Goal: Information Seeking & Learning: Find specific fact

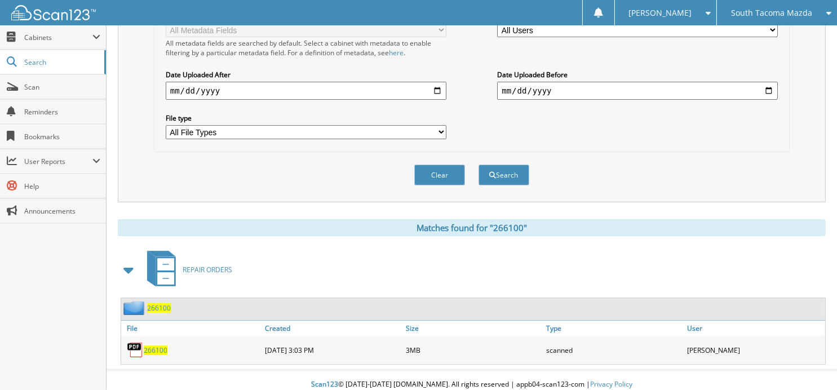
click at [446, 165] on button "Clear" at bounding box center [439, 175] width 51 height 21
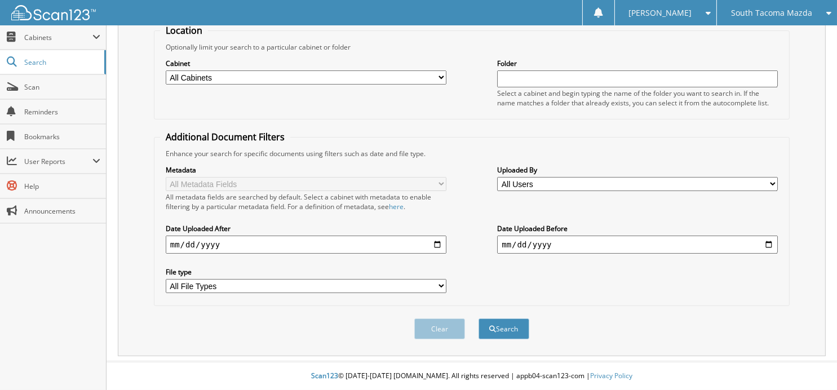
scroll to position [113, 0]
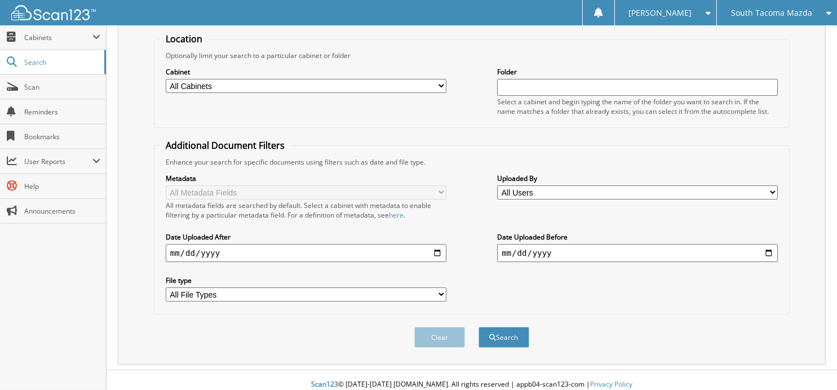
click at [774, 15] on span "South Tacoma Mazda" at bounding box center [771, 13] width 81 height 7
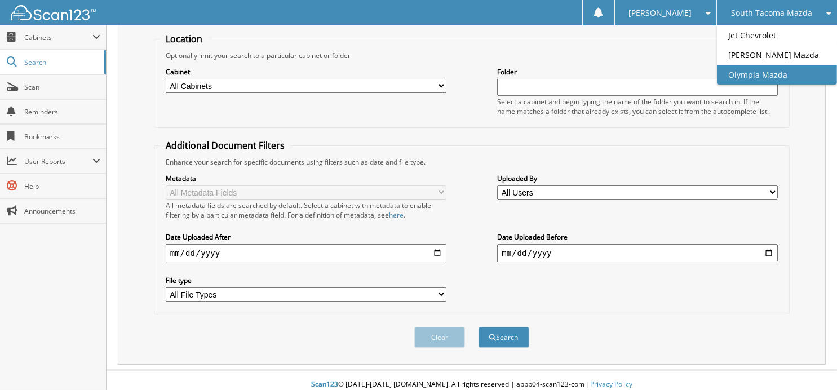
click at [763, 73] on link "Olympia Mazda" at bounding box center [777, 75] width 120 height 20
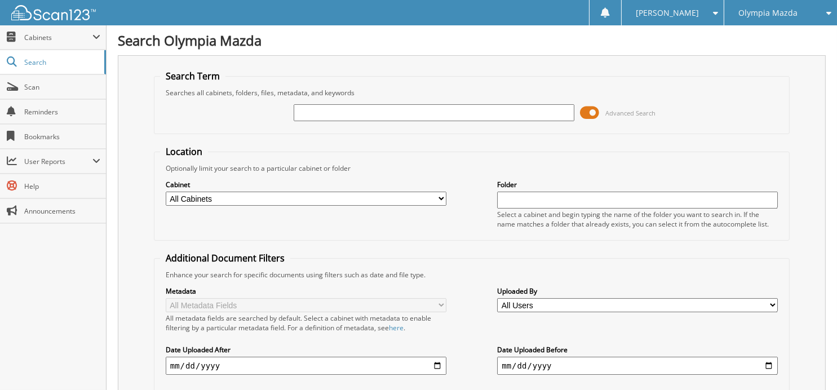
click at [325, 109] on input "text" at bounding box center [434, 112] width 281 height 17
type input "55939"
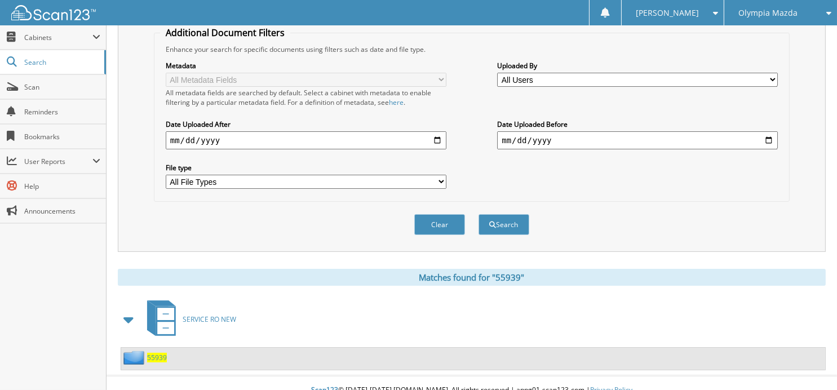
scroll to position [231, 0]
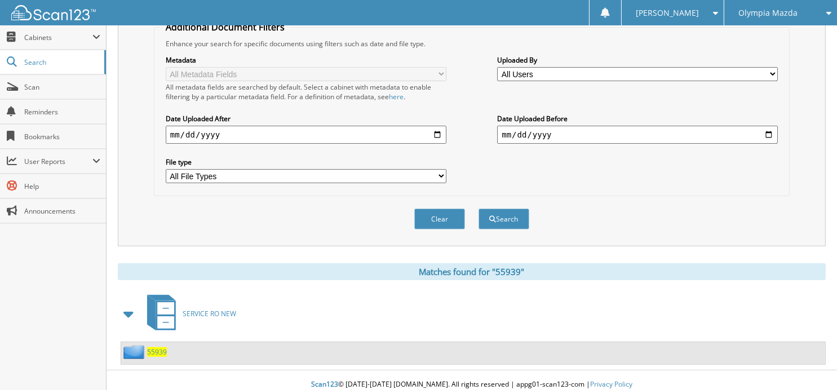
click at [157, 347] on span "55939" at bounding box center [157, 352] width 20 height 10
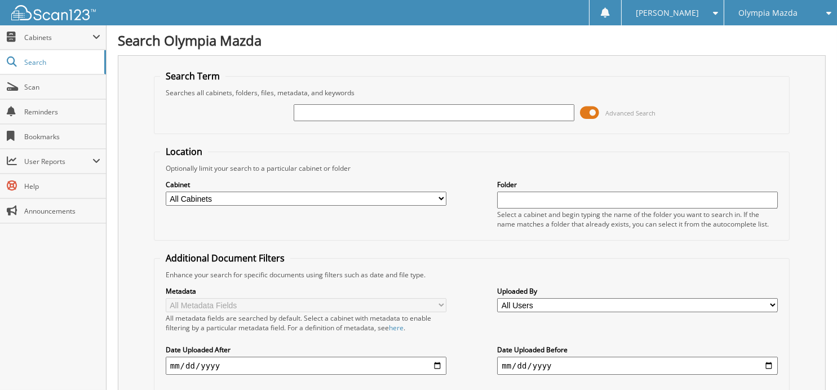
click at [321, 114] on input "text" at bounding box center [434, 112] width 281 height 17
type input "55666"
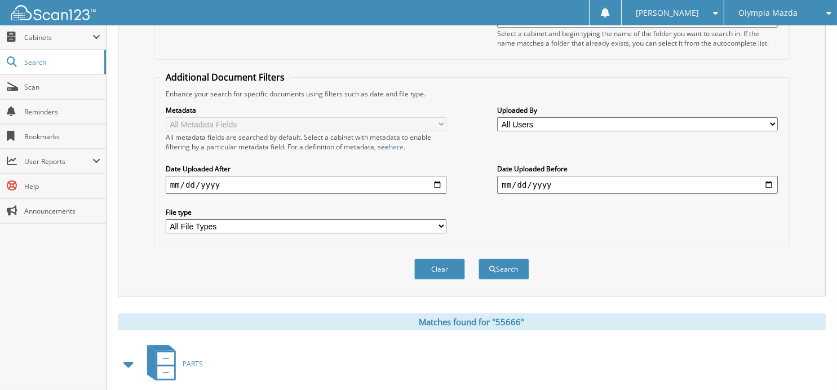
scroll to position [106, 0]
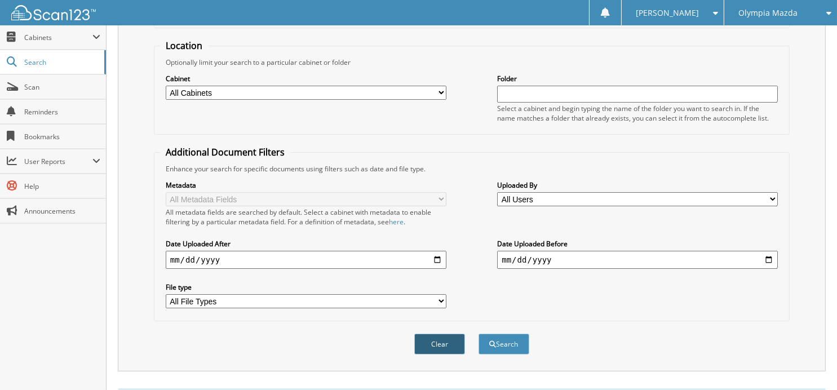
click at [444, 334] on button "Clear" at bounding box center [439, 344] width 51 height 21
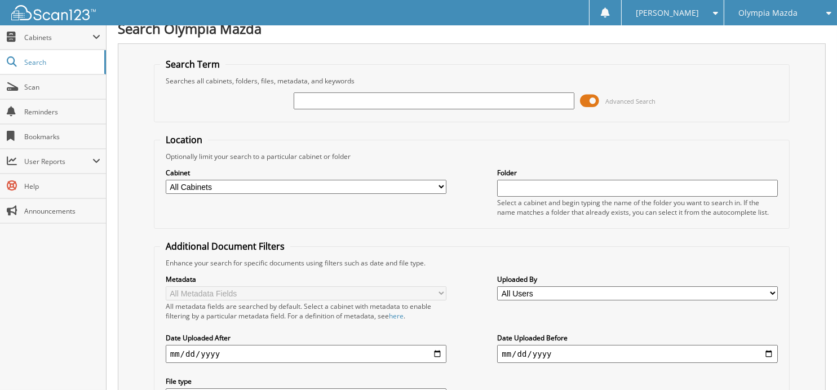
scroll to position [0, 0]
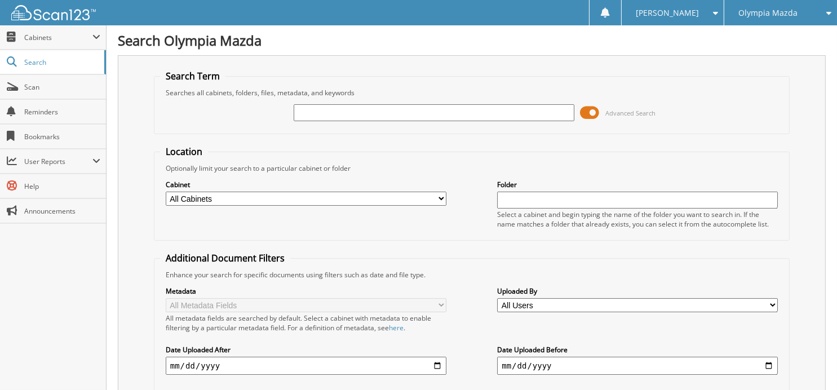
click at [348, 116] on input "text" at bounding box center [434, 112] width 281 height 17
type input "54981"
click at [43, 42] on span "Cabinets" at bounding box center [53, 37] width 106 height 24
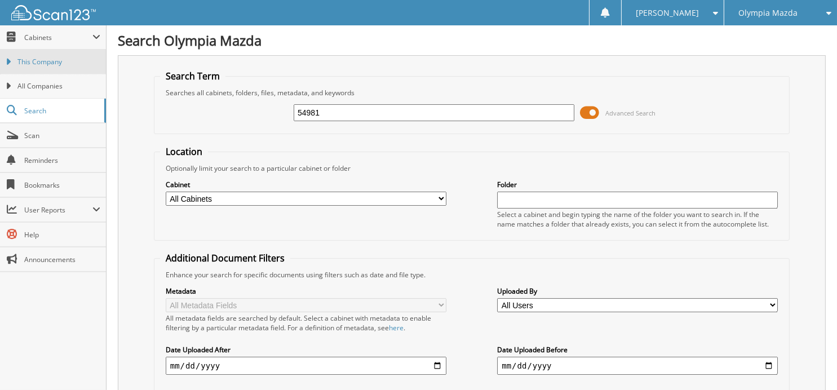
click at [42, 68] on link "This Company" at bounding box center [53, 62] width 106 height 24
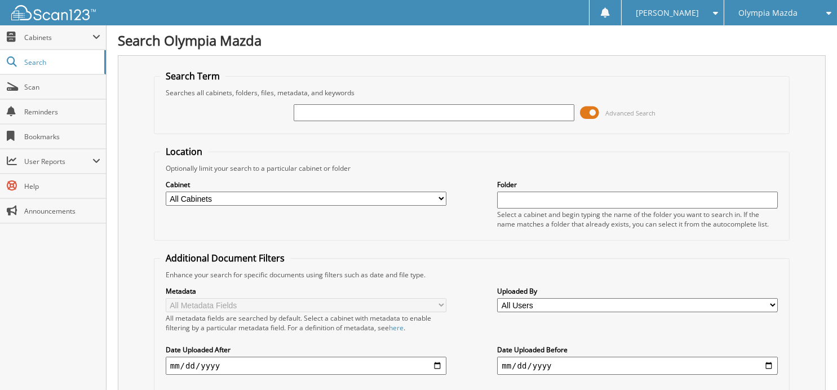
click at [369, 112] on input "text" at bounding box center [434, 112] width 281 height 17
type input "5"
type input "56734"
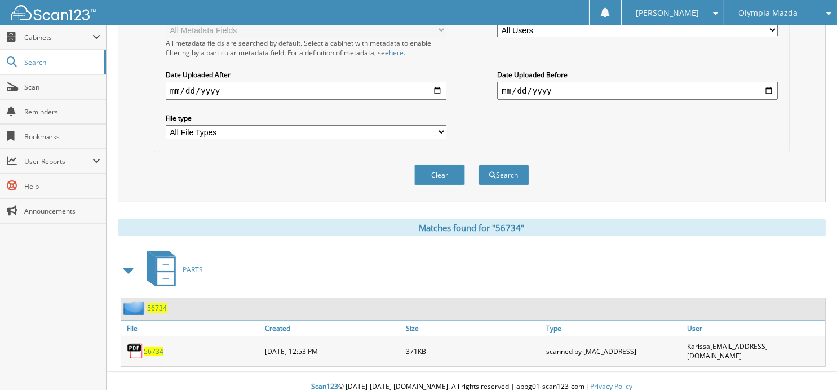
scroll to position [162, 0]
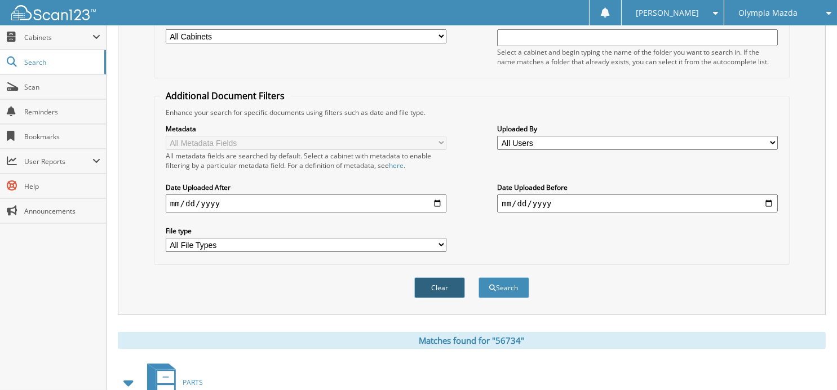
click at [453, 281] on button "Clear" at bounding box center [439, 287] width 51 height 21
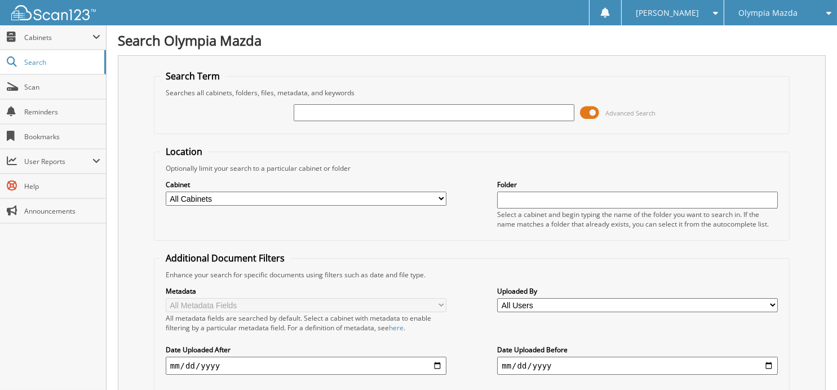
scroll to position [0, 0]
click at [372, 116] on input "text" at bounding box center [434, 112] width 281 height 17
type input "56432"
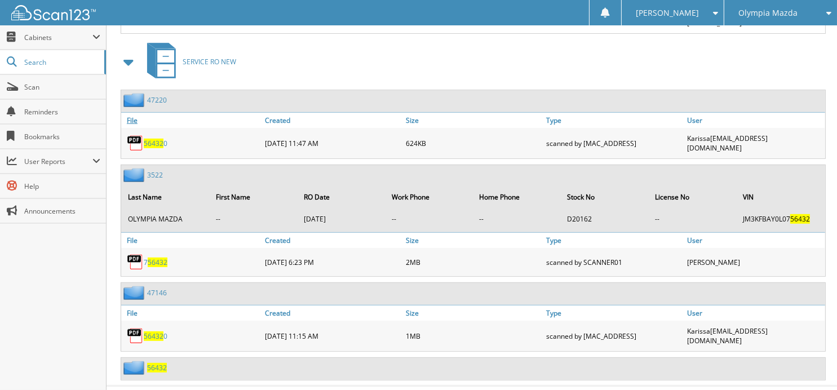
scroll to position [660, 0]
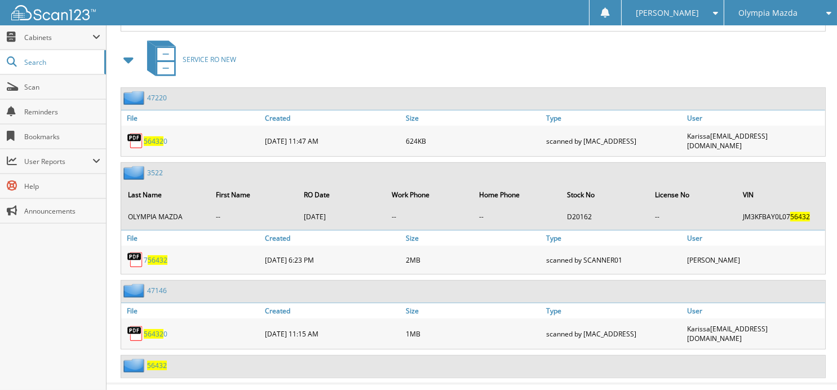
click at [158, 361] on span "56432" at bounding box center [157, 366] width 20 height 10
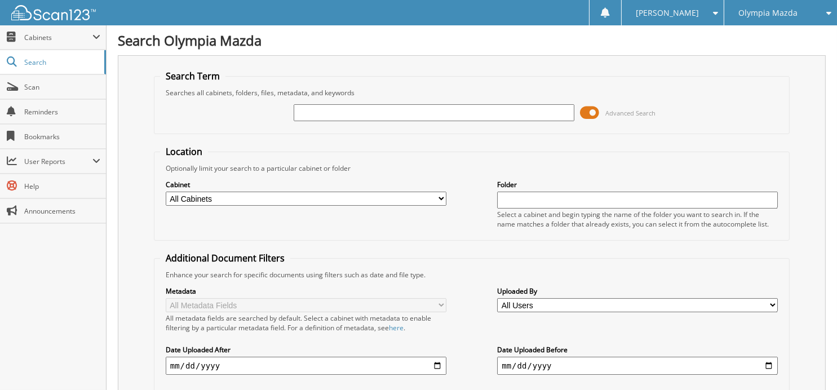
click at [363, 105] on input "text" at bounding box center [434, 112] width 281 height 17
type input "56734"
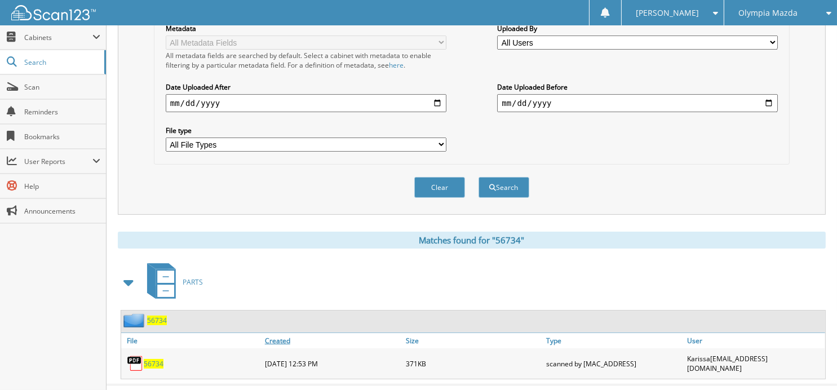
scroll to position [275, 0]
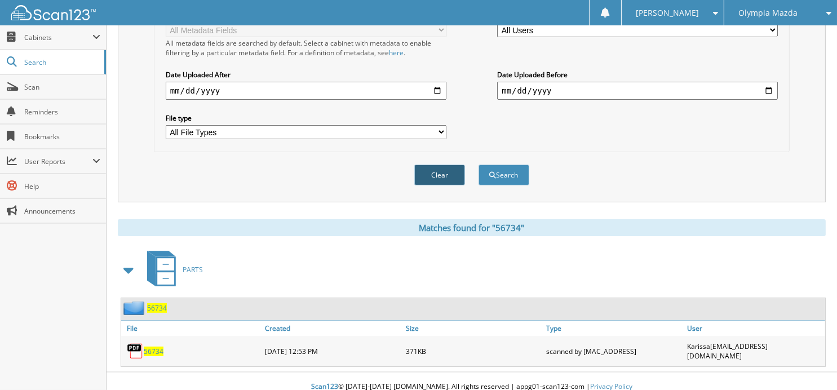
click at [440, 167] on button "Clear" at bounding box center [439, 175] width 51 height 21
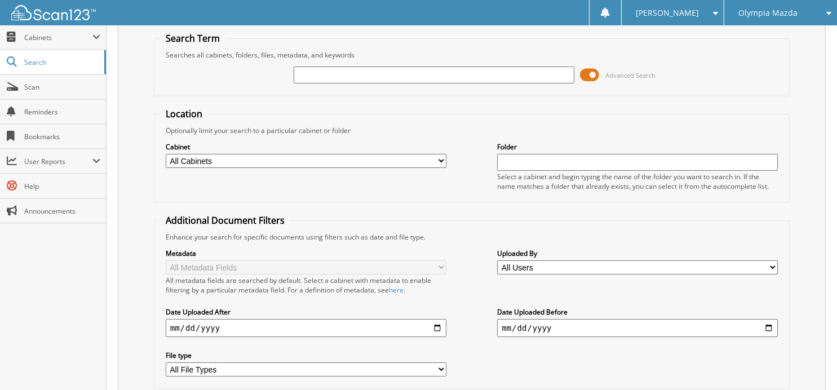
scroll to position [0, 0]
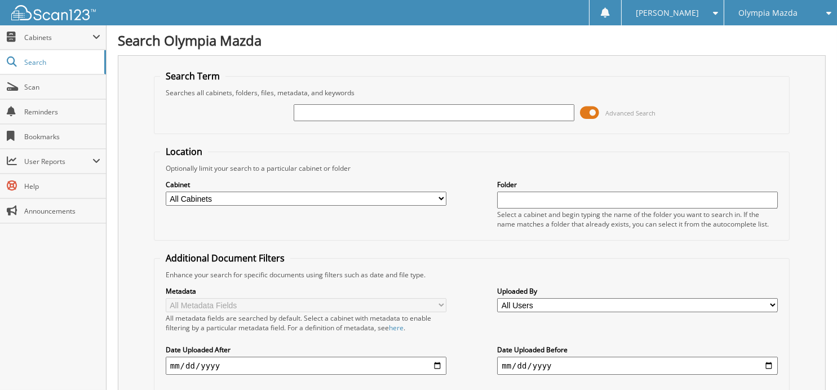
click at [398, 114] on input "text" at bounding box center [434, 112] width 281 height 17
type input "56760"
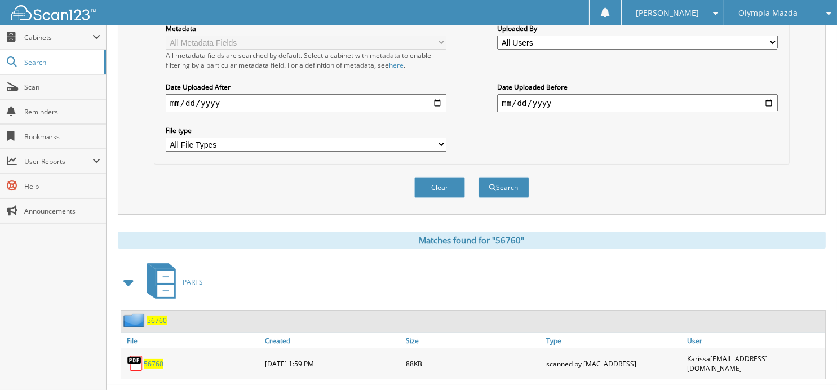
scroll to position [275, 0]
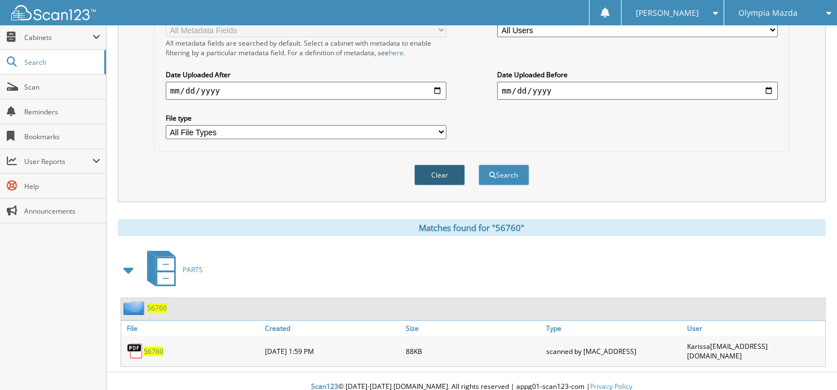
click at [431, 165] on button "Clear" at bounding box center [439, 175] width 51 height 21
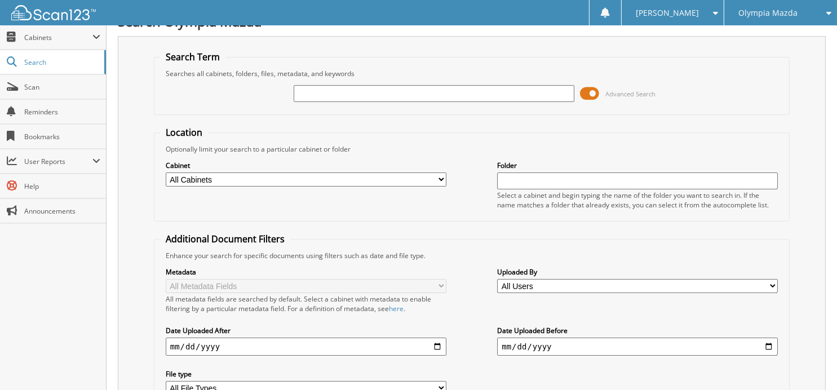
scroll to position [0, 0]
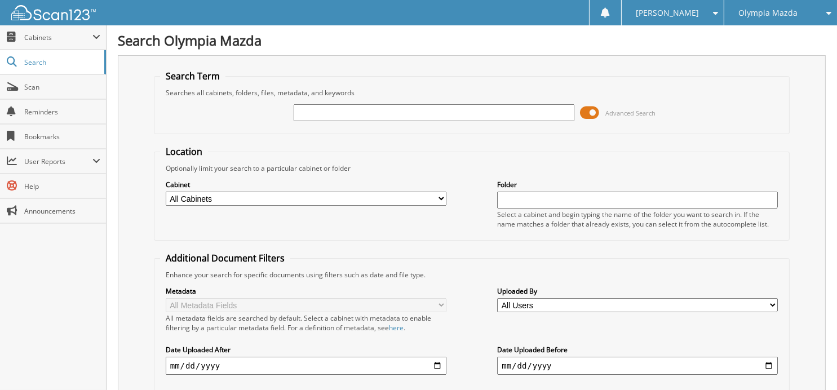
click at [404, 111] on input "text" at bounding box center [434, 112] width 281 height 17
type input "56590"
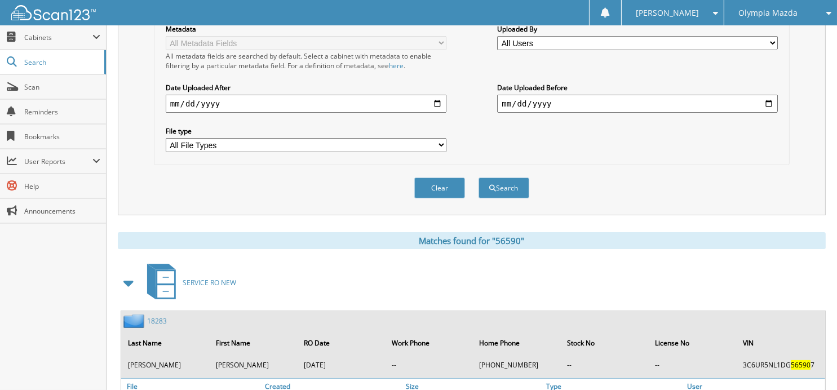
scroll to position [187, 0]
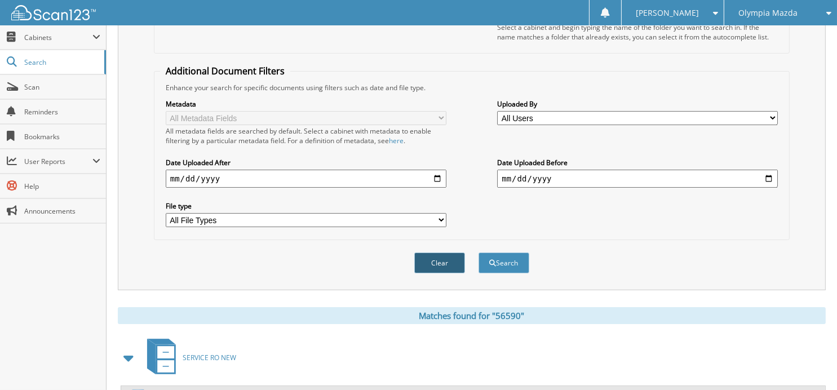
click at [444, 256] on button "Clear" at bounding box center [439, 263] width 51 height 21
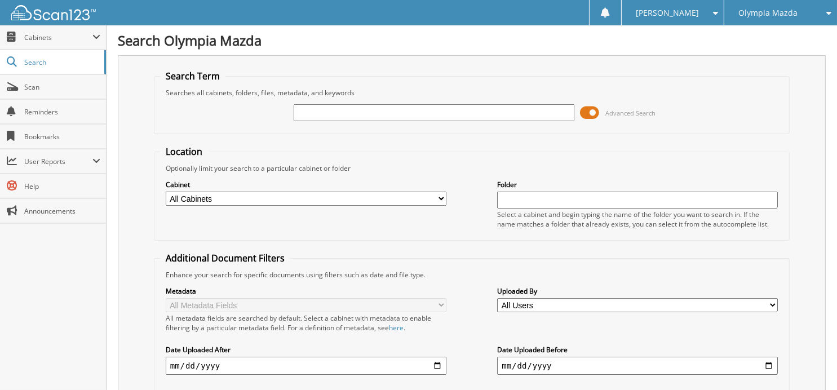
scroll to position [0, 0]
click at [394, 117] on input "text" at bounding box center [434, 112] width 281 height 17
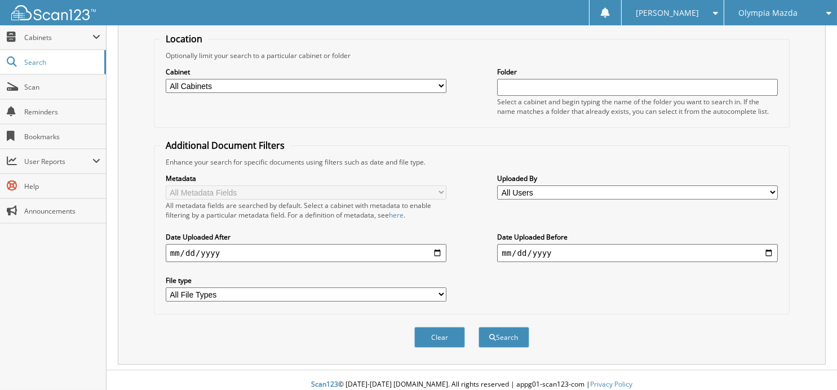
scroll to position [113, 0]
type input "56692"
click at [508, 332] on button "Search" at bounding box center [504, 337] width 51 height 21
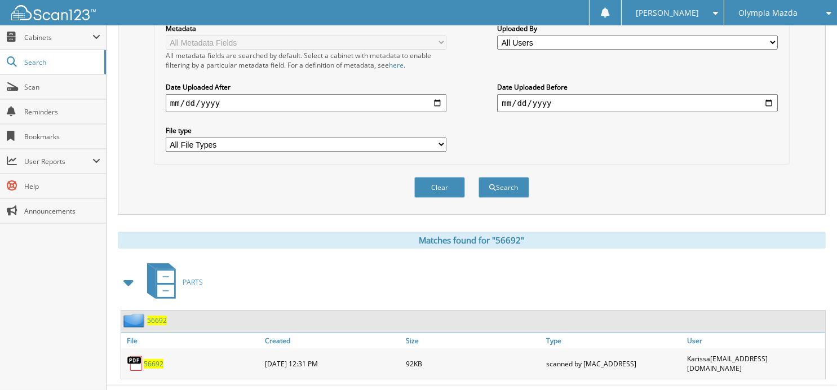
scroll to position [275, 0]
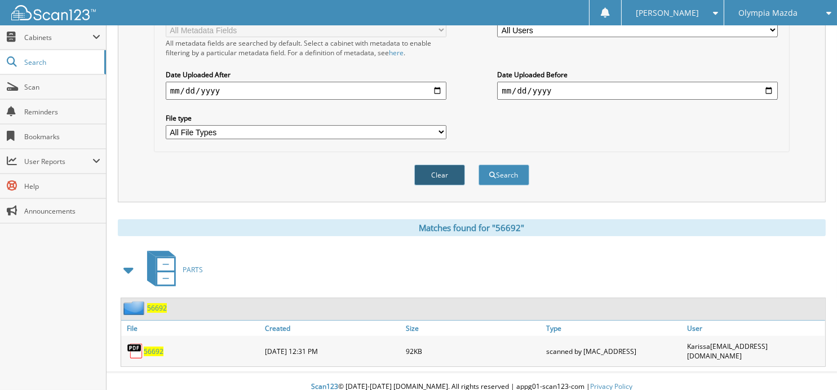
click at [437, 173] on button "Clear" at bounding box center [439, 175] width 51 height 21
